Goal: Task Accomplishment & Management: Use online tool/utility

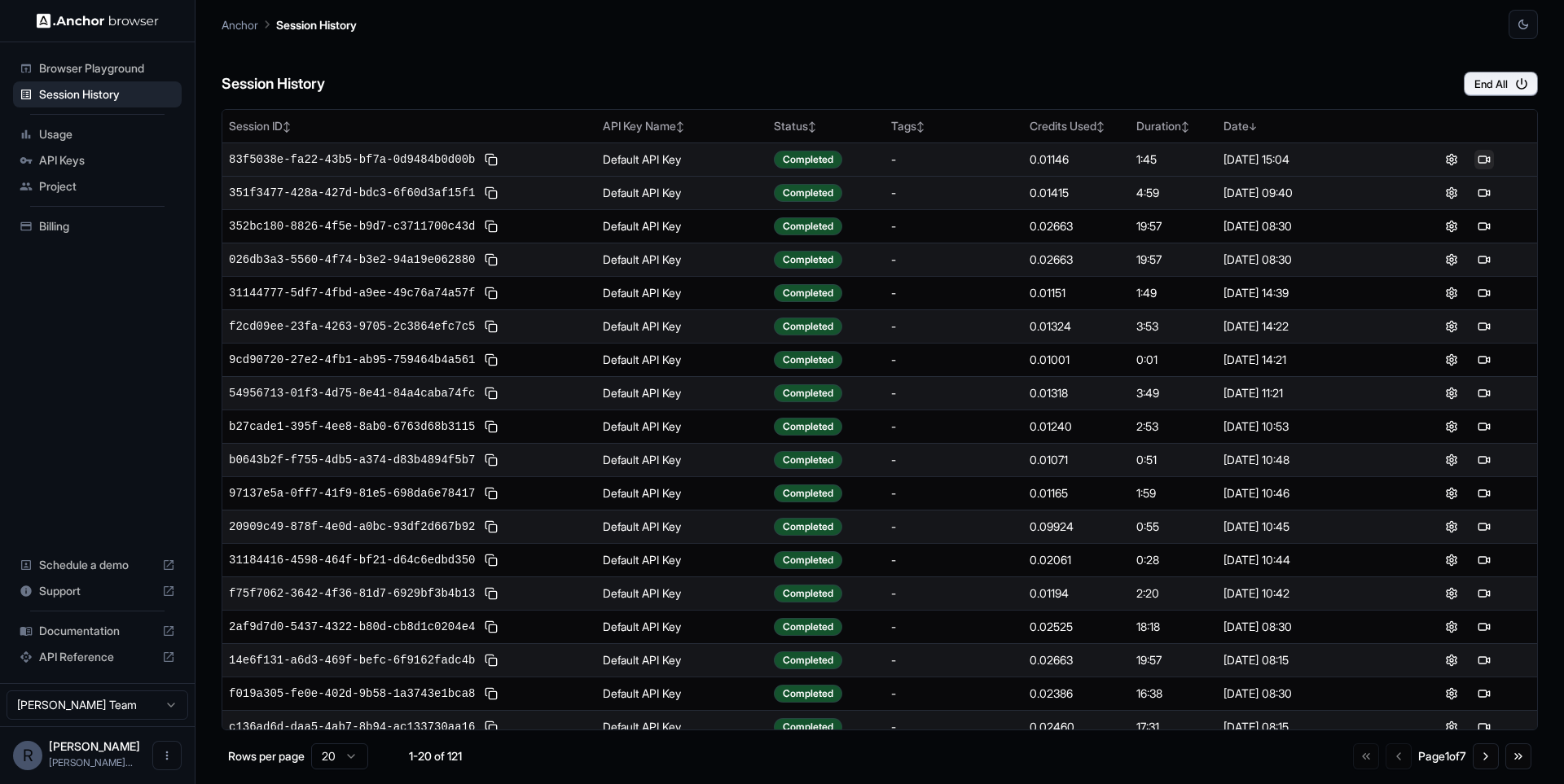
click at [1479, 160] on button at bounding box center [1483, 159] width 19 height 19
click at [120, 74] on span "Browser Playground" at bounding box center [107, 68] width 136 height 17
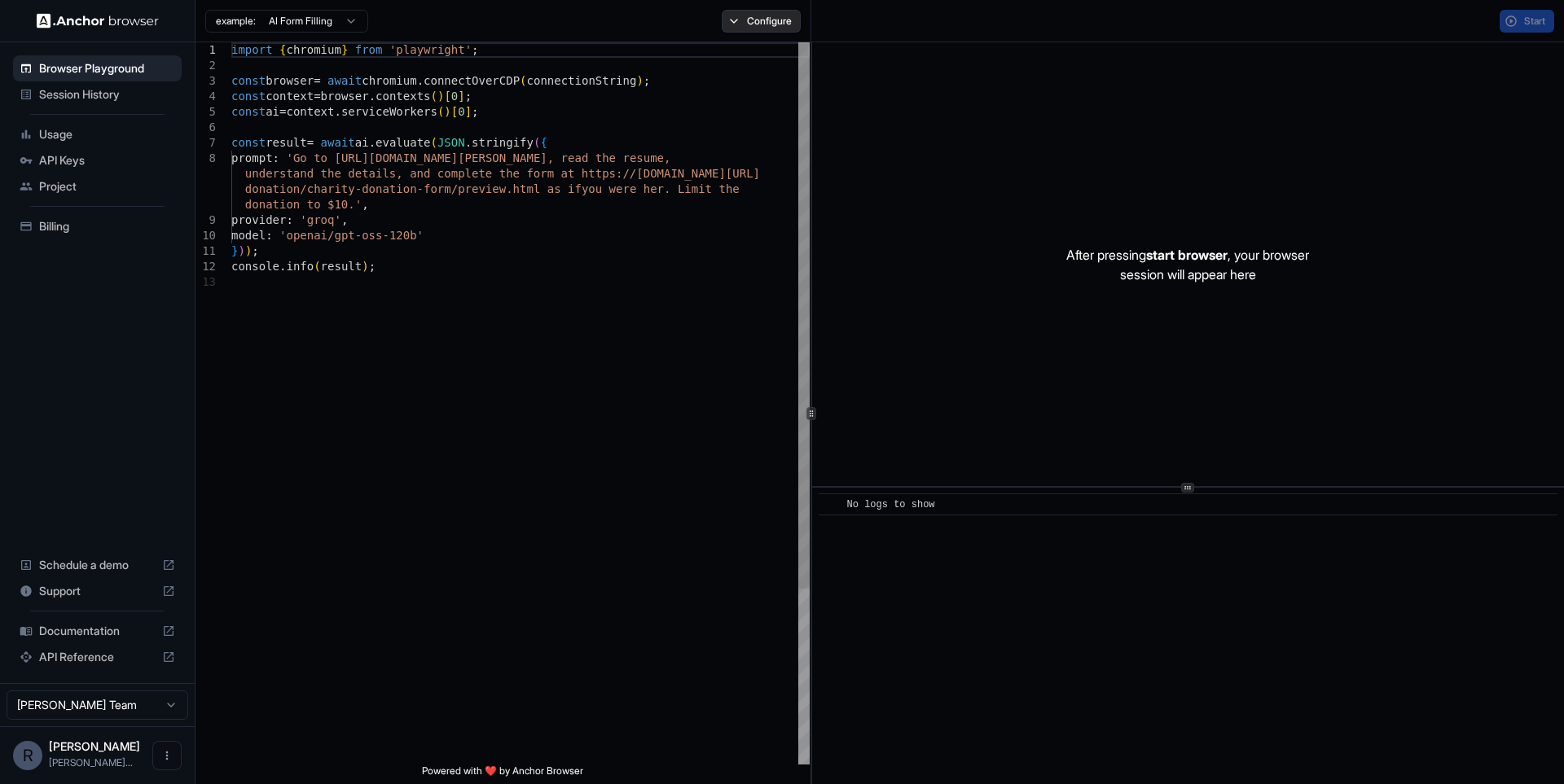
click at [751, 30] on button "Configure" at bounding box center [761, 21] width 79 height 22
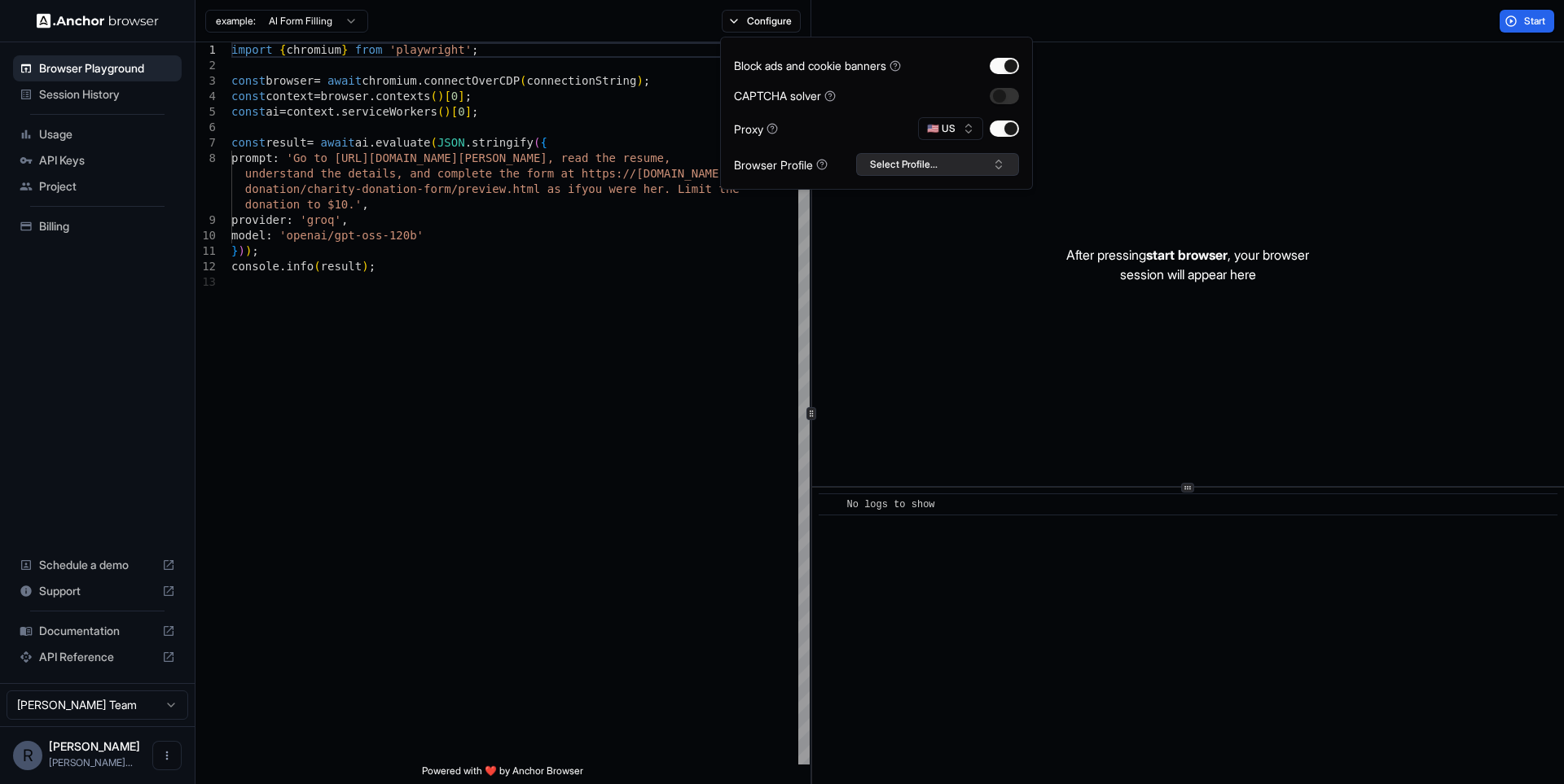
click at [947, 158] on button "Select Profile..." at bounding box center [937, 164] width 163 height 22
click at [911, 226] on div "remofy_prod" at bounding box center [937, 224] width 155 height 22
click at [1005, 100] on button "button" at bounding box center [1004, 97] width 29 height 17
click at [1230, 161] on div "After pressing start browser , your browser session will appear here" at bounding box center [1188, 264] width 752 height 444
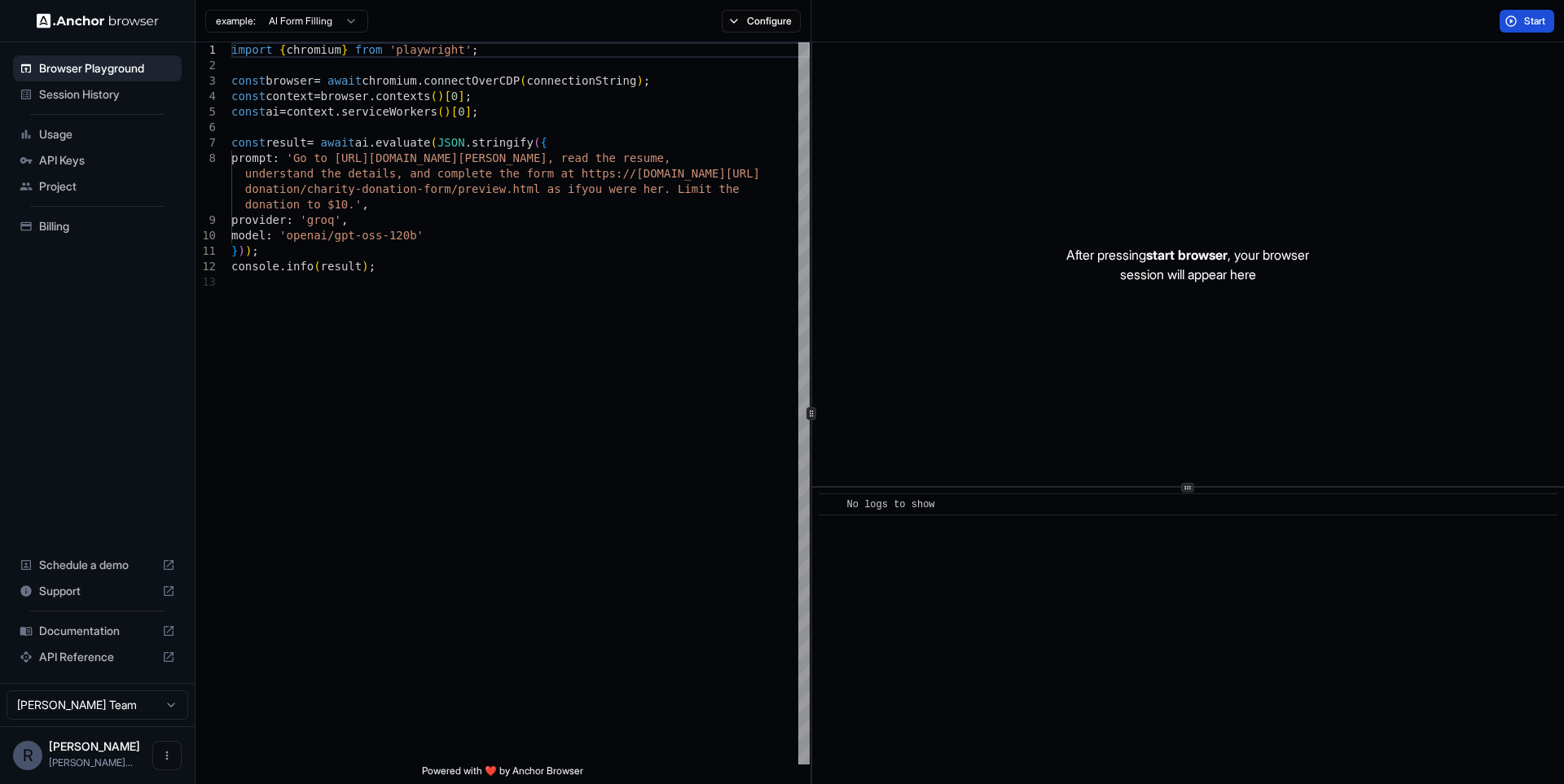
click at [1527, 21] on span "Start" at bounding box center [1535, 22] width 22 height 13
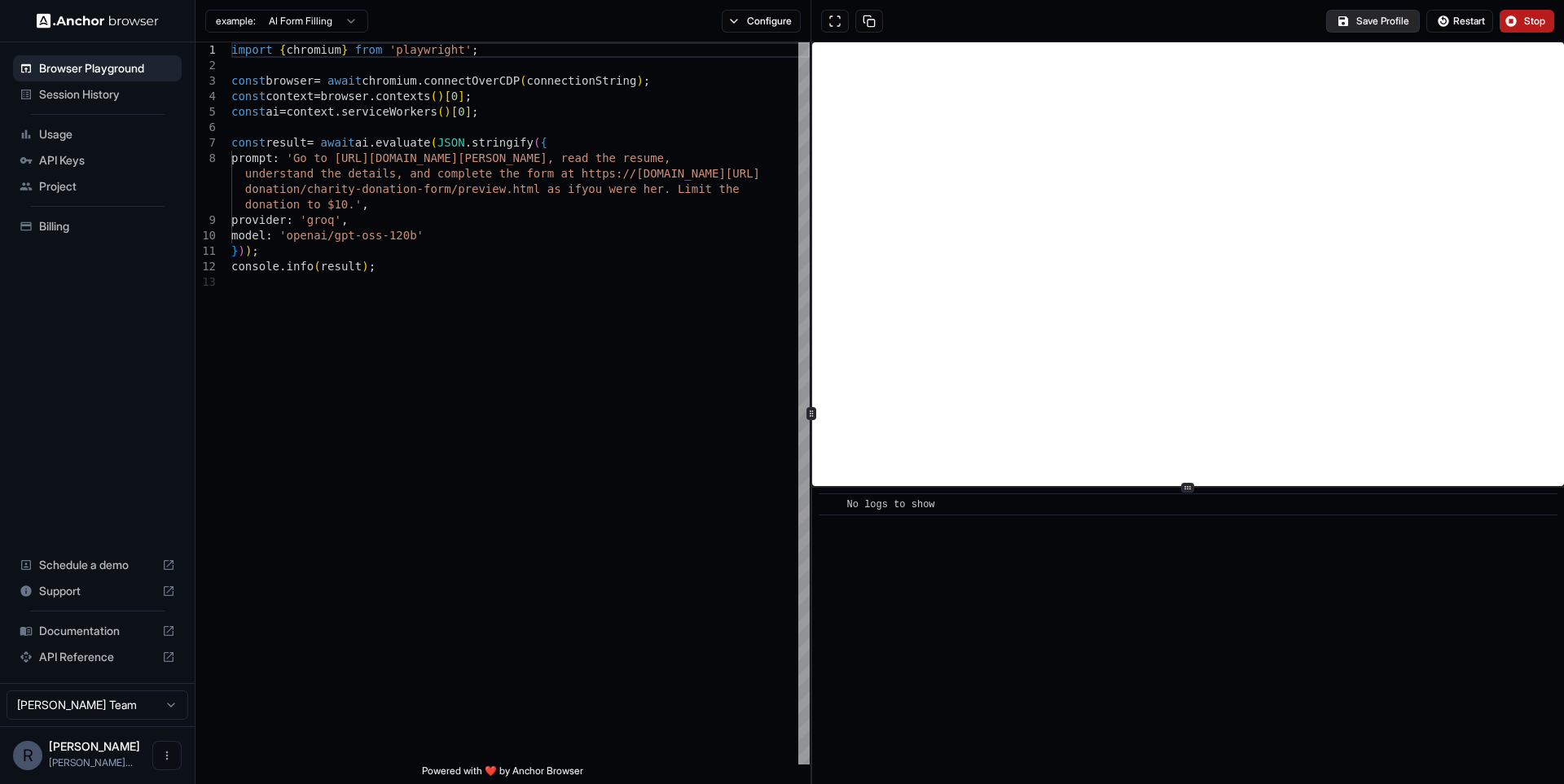
click at [1393, 21] on button "Save Profile" at bounding box center [1373, 21] width 93 height 22
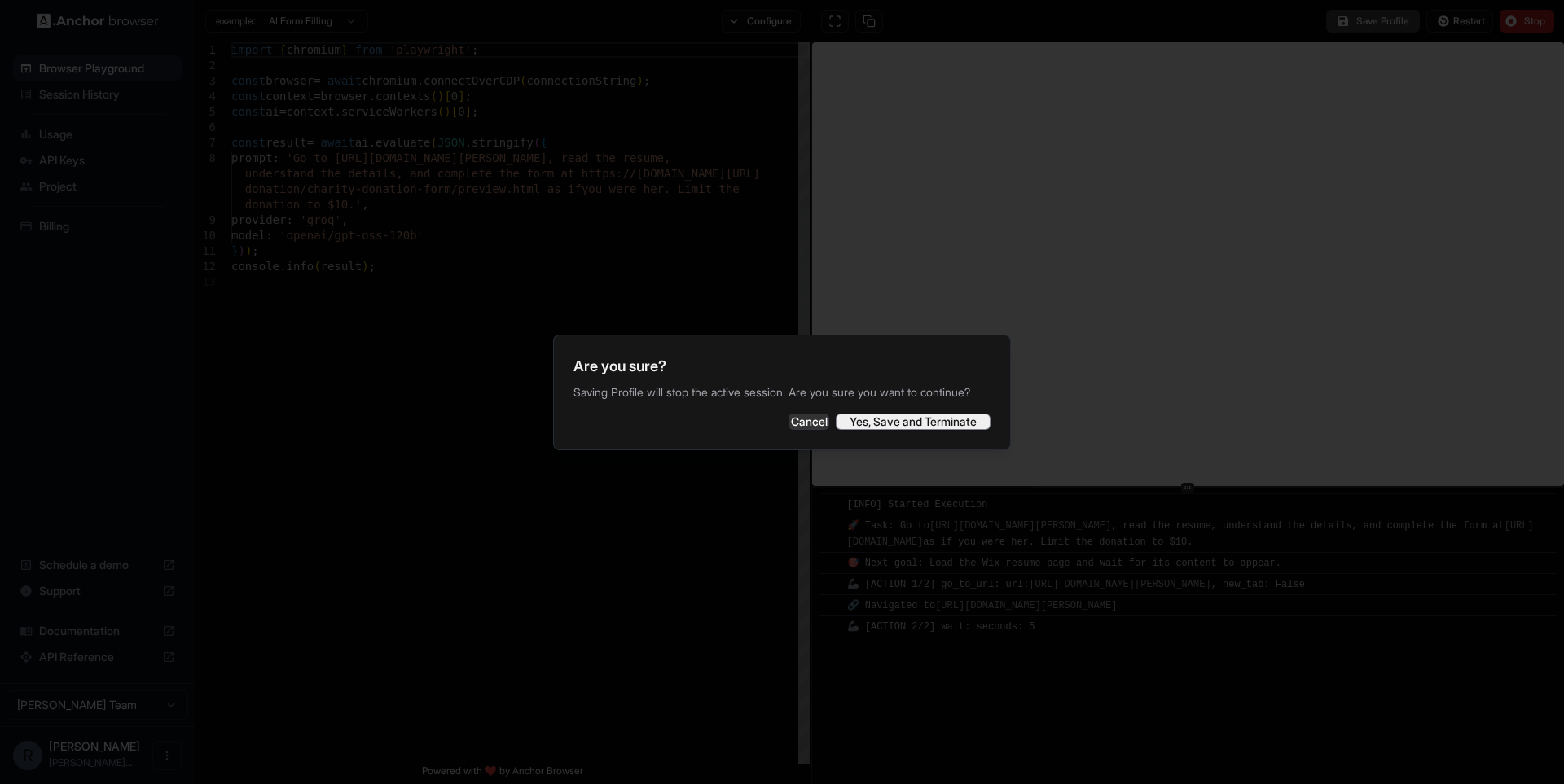
click at [886, 428] on button "Yes, Save and Terminate" at bounding box center [913, 422] width 155 height 17
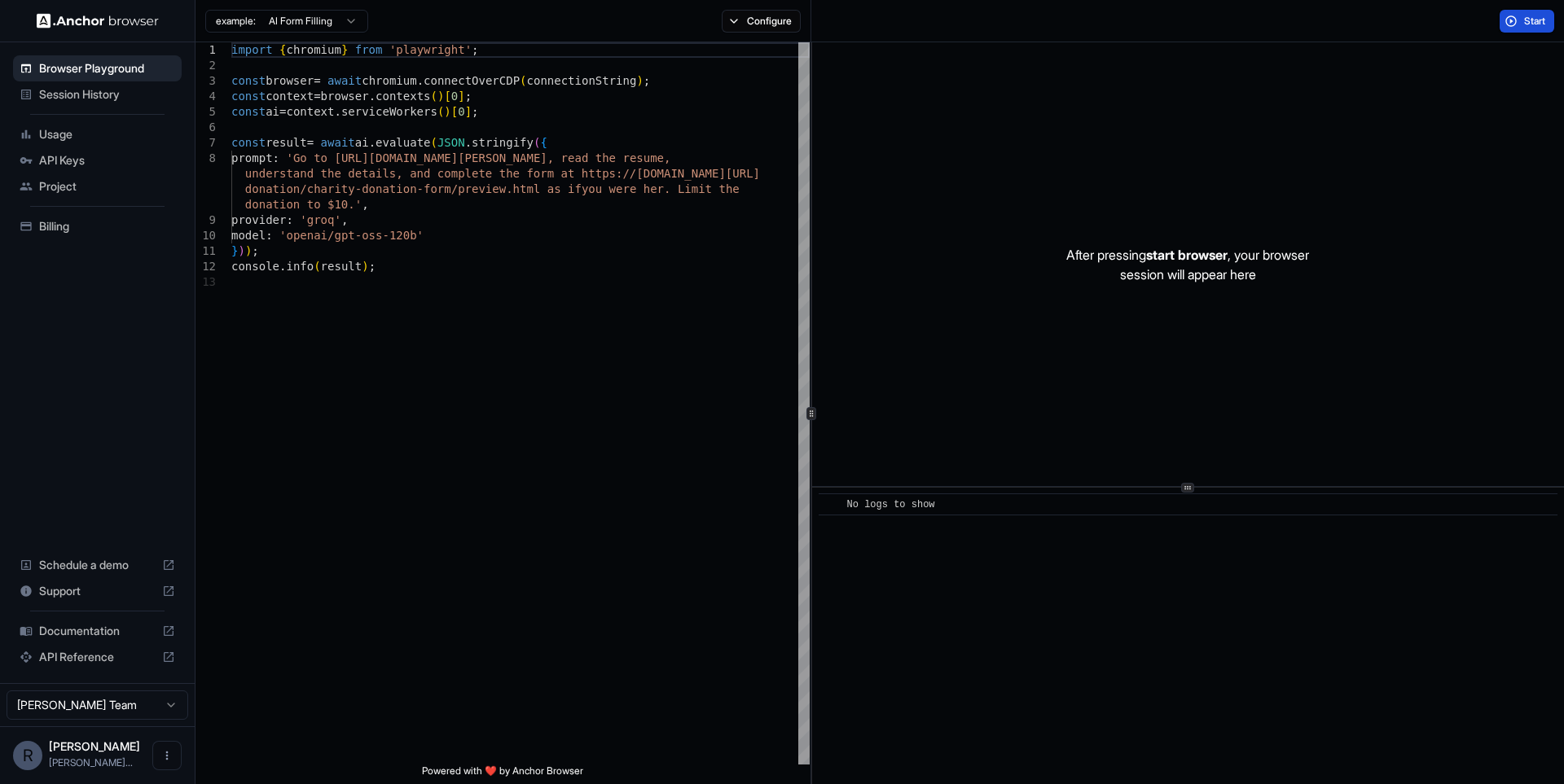
click at [92, 92] on span "Session History" at bounding box center [107, 95] width 136 height 17
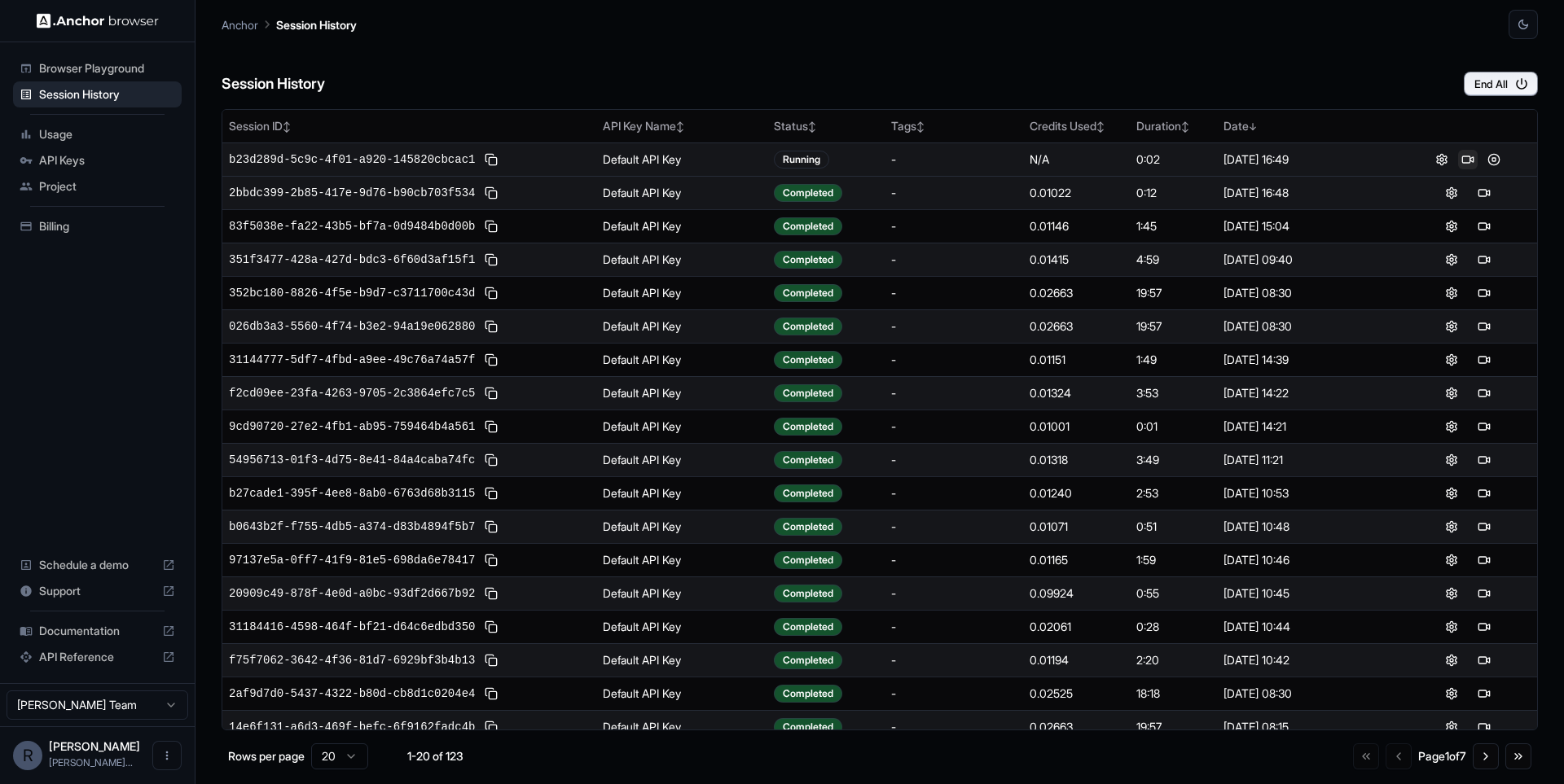
click at [1470, 156] on button at bounding box center [1467, 159] width 19 height 19
click at [1490, 165] on button at bounding box center [1483, 159] width 19 height 19
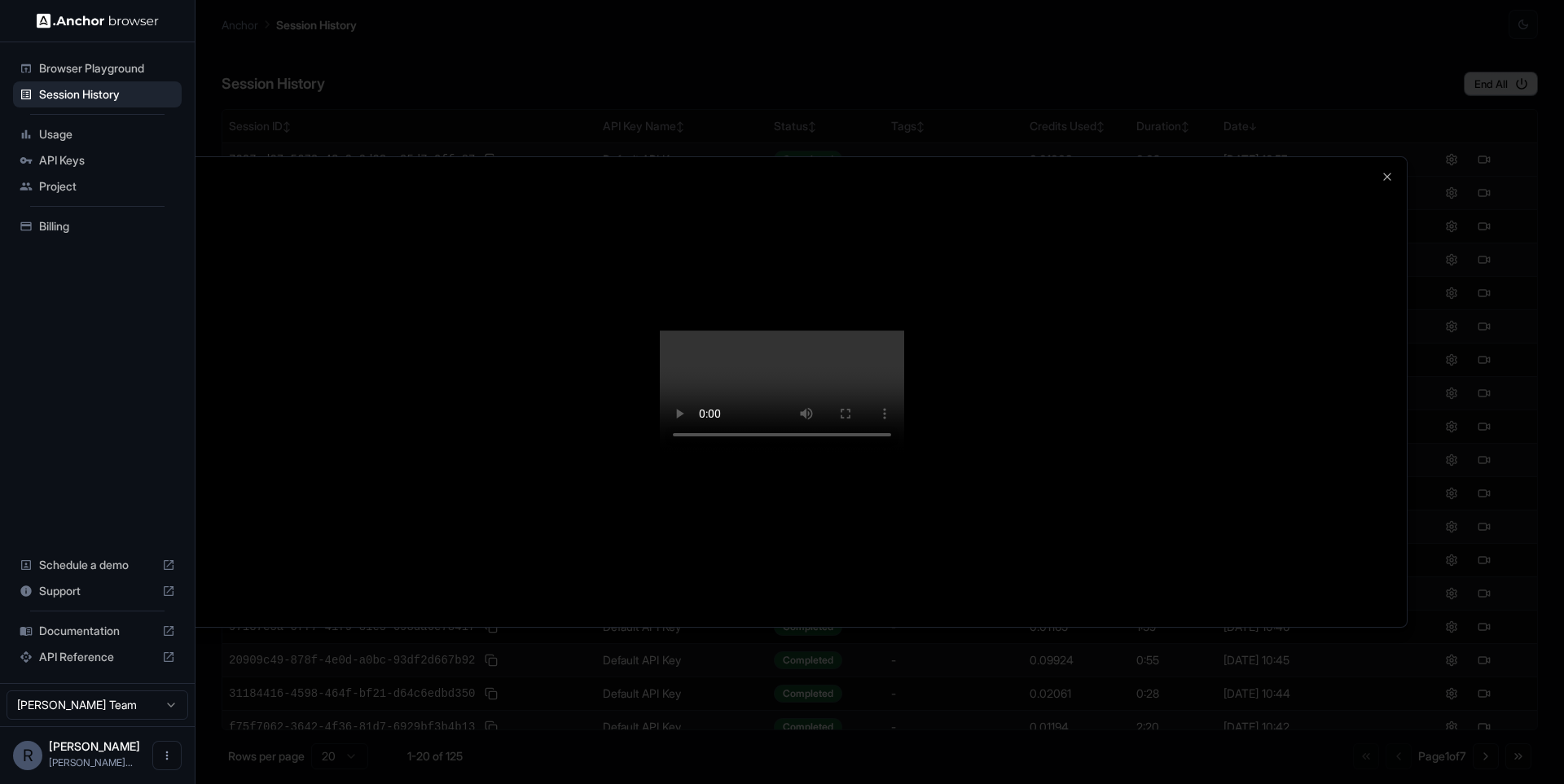
click at [1387, 157] on div at bounding box center [782, 392] width 1250 height 471
click at [1387, 173] on icon "button" at bounding box center [1387, 177] width 7 height 7
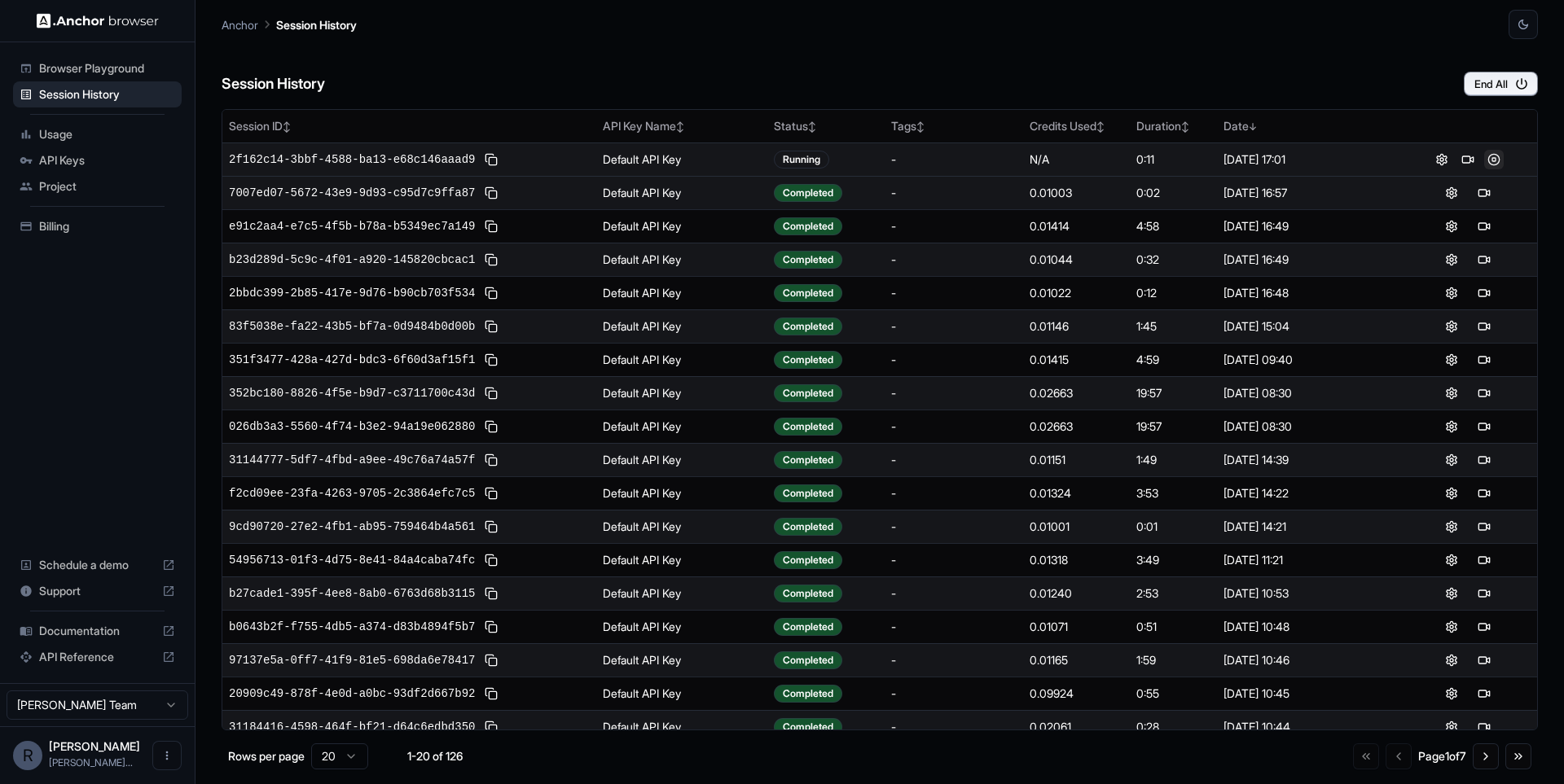
click at [1503, 155] on button at bounding box center [1493, 159] width 19 height 19
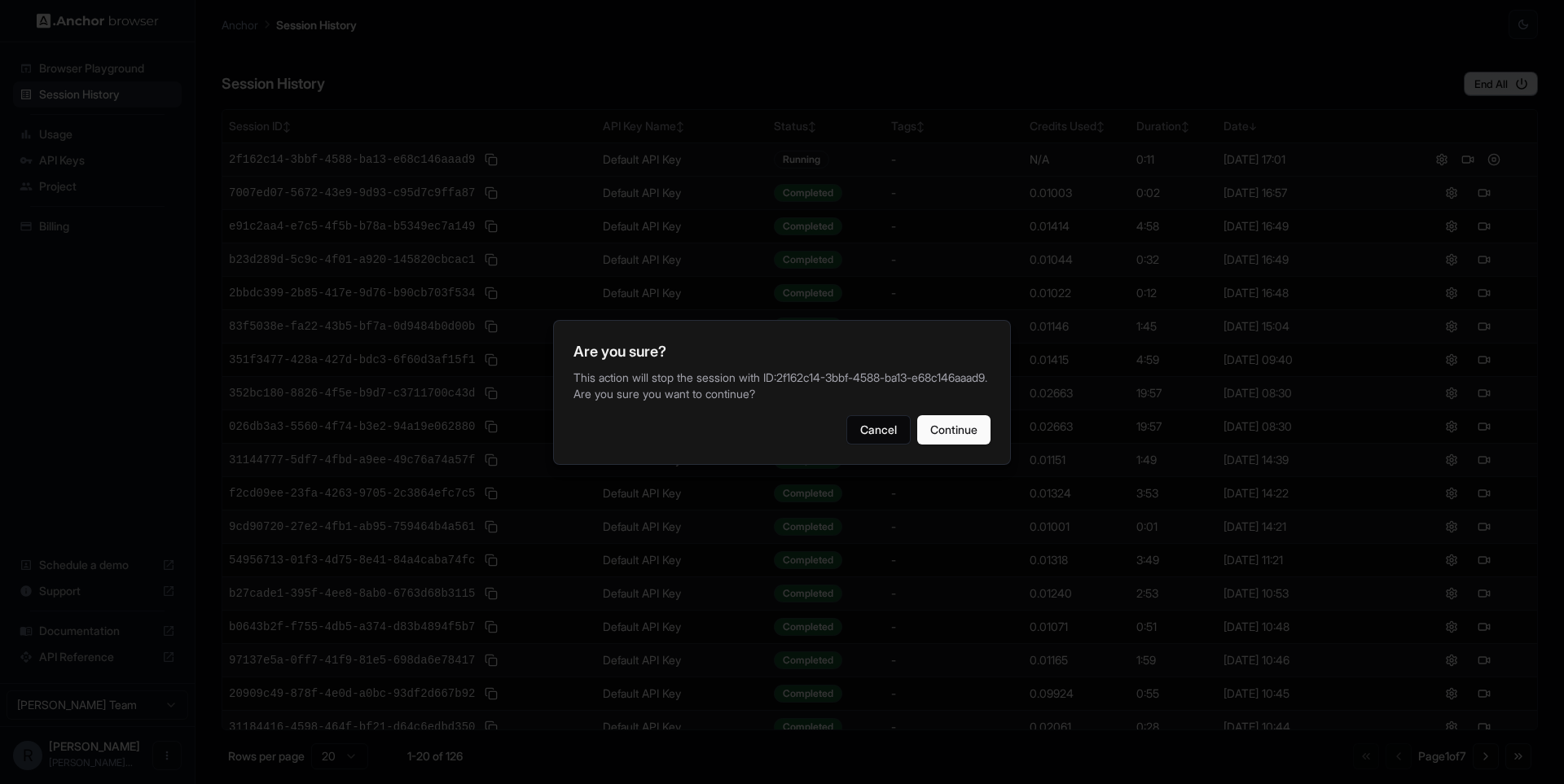
click at [969, 461] on div "Are you sure? This action will stop the session with ID: 2f162c14-3bbf-4588-ba1…" at bounding box center [782, 392] width 457 height 145
click at [976, 445] on button "Continue" at bounding box center [954, 430] width 73 height 29
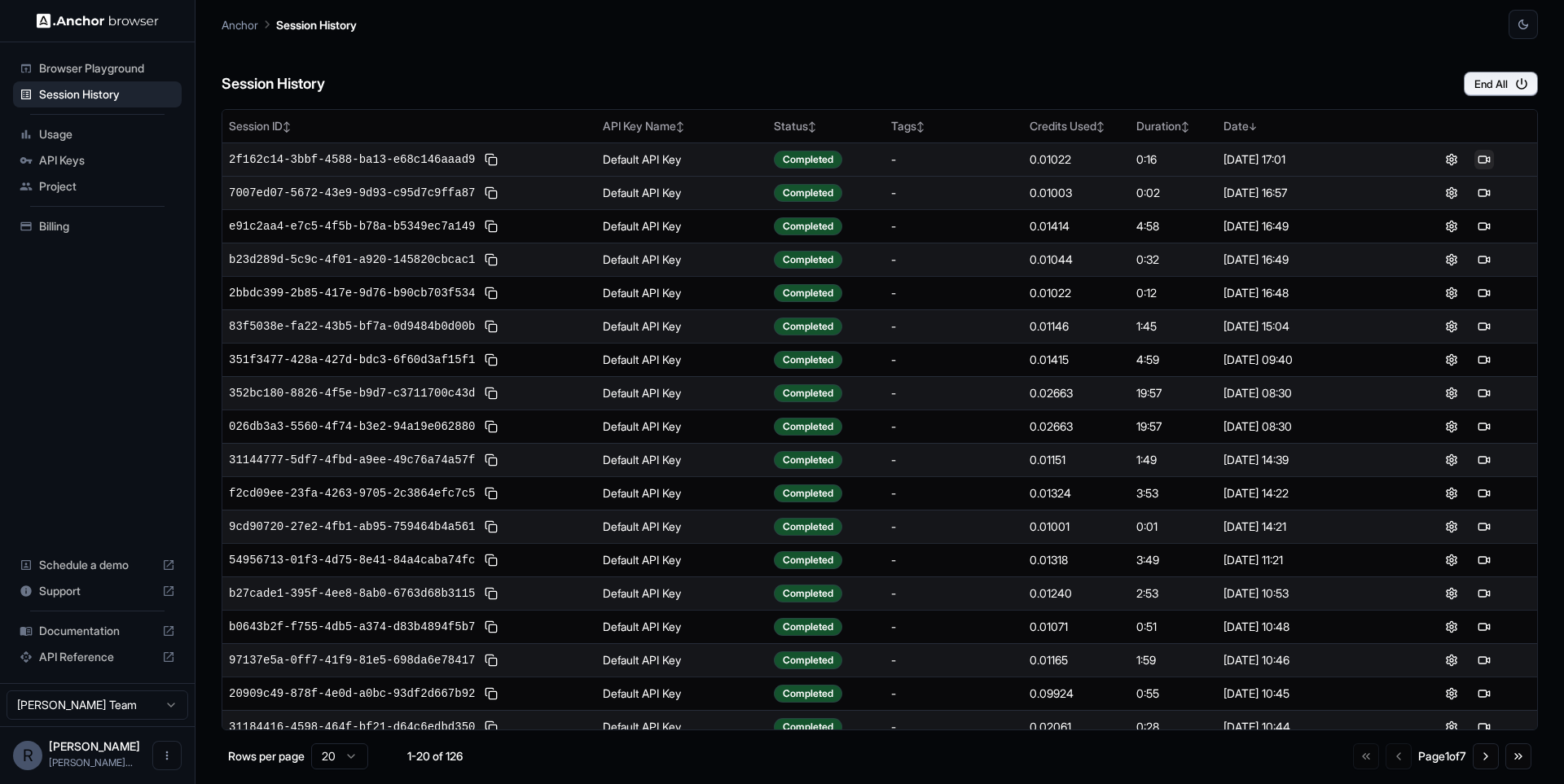
click at [1487, 153] on button at bounding box center [1483, 159] width 19 height 19
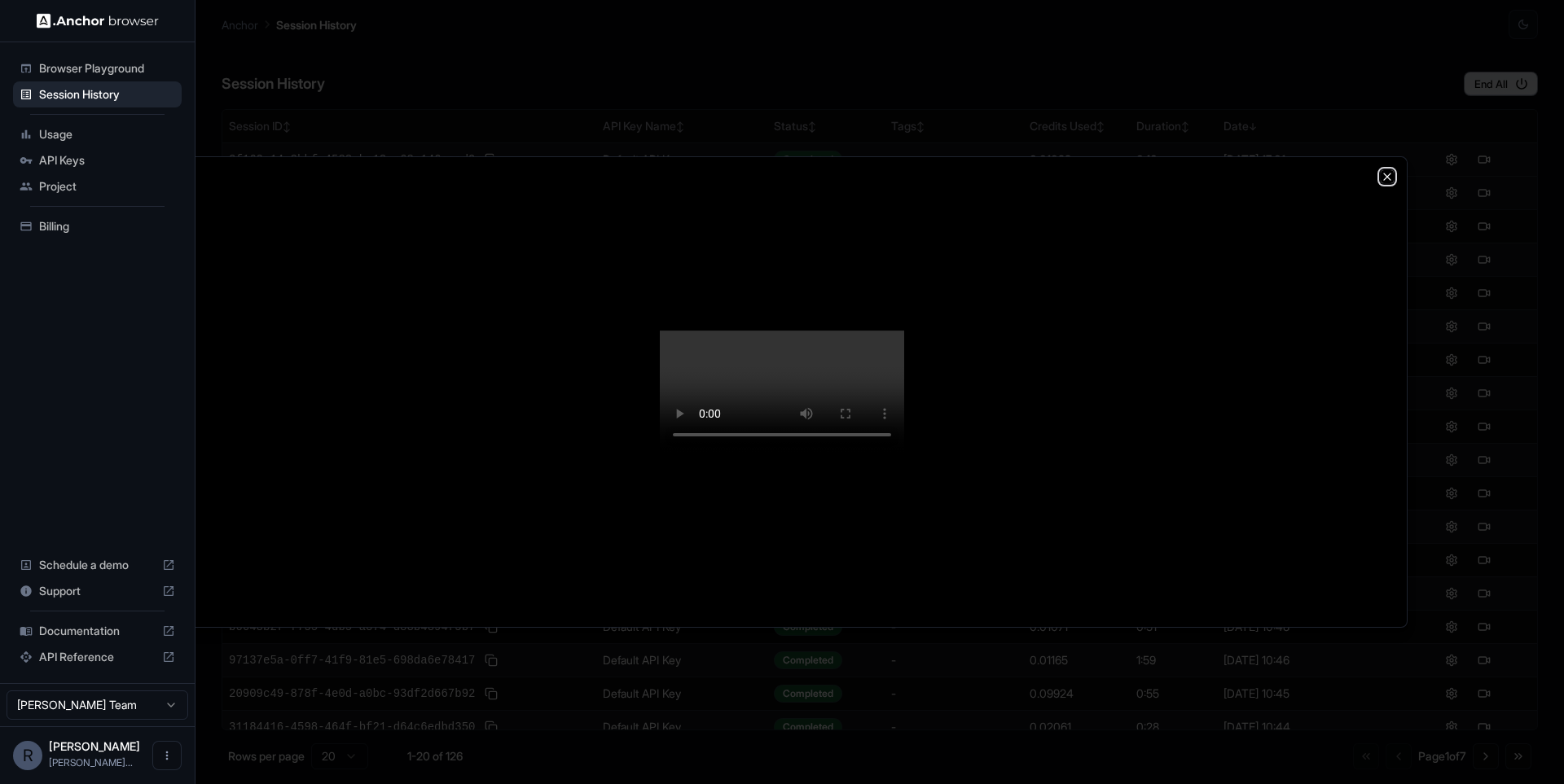
click at [1388, 173] on icon "button" at bounding box center [1387, 177] width 7 height 7
